Goal: Task Accomplishment & Management: Manage account settings

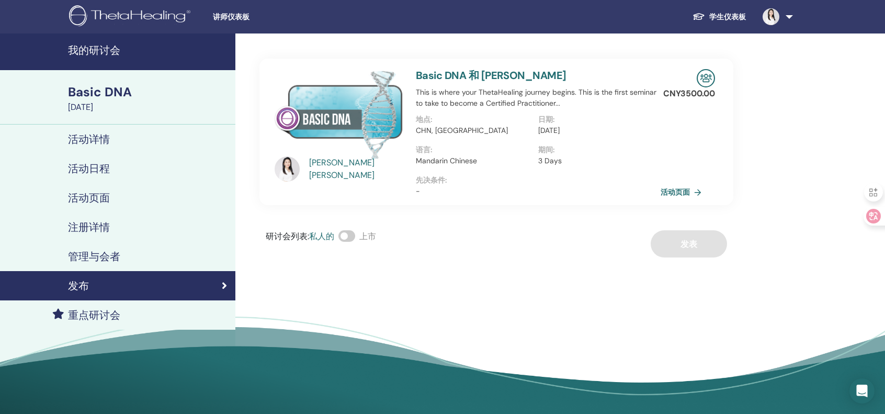
click at [106, 200] on h4 "活动页面" at bounding box center [89, 197] width 42 height 13
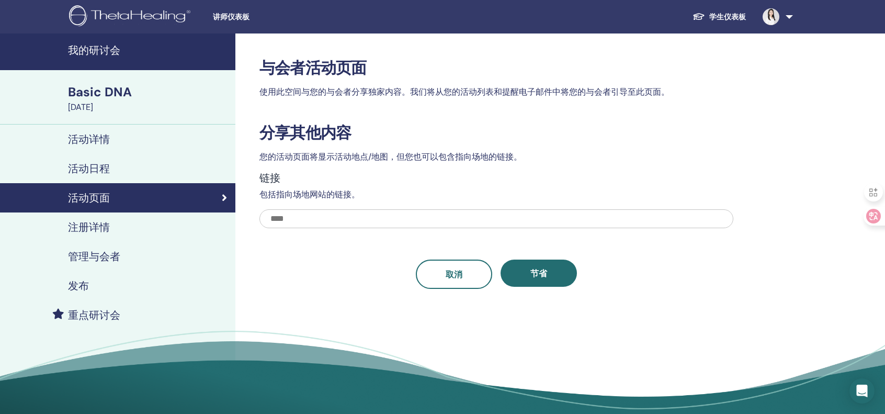
click at [100, 163] on h4 "活动日程" at bounding box center [89, 168] width 42 height 13
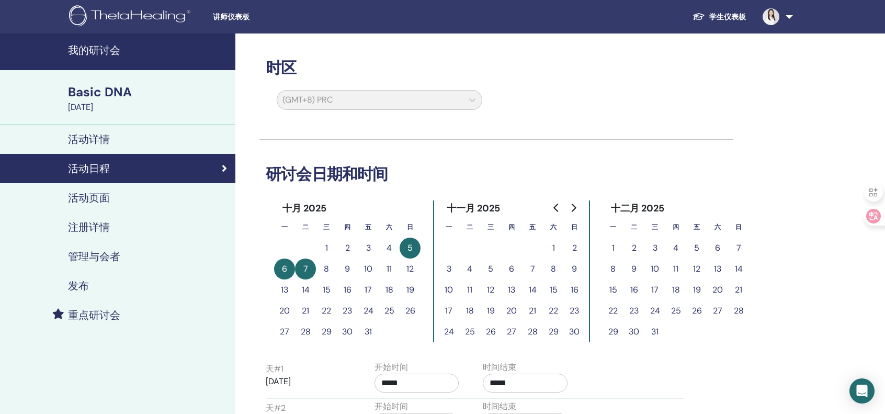
click at [99, 139] on h4 "活动详情" at bounding box center [89, 139] width 42 height 13
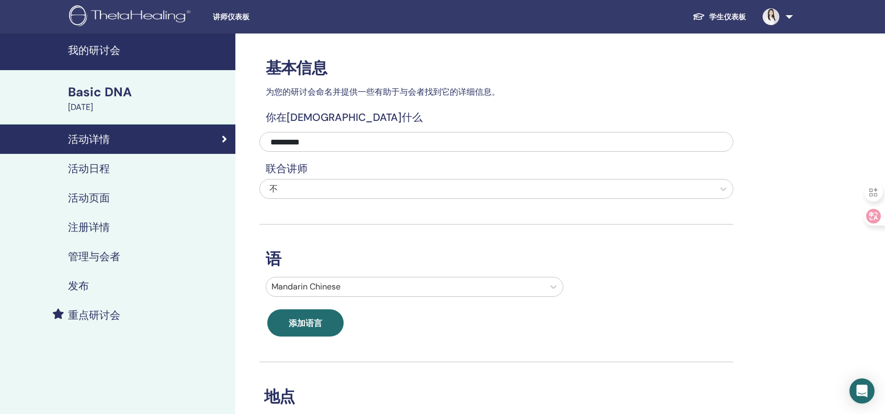
click at [454, 181] on div "不" at bounding box center [487, 188] width 454 height 19
click at [106, 256] on h4 "管理与会者" at bounding box center [94, 256] width 52 height 13
